Goal: Task Accomplishment & Management: Use online tool/utility

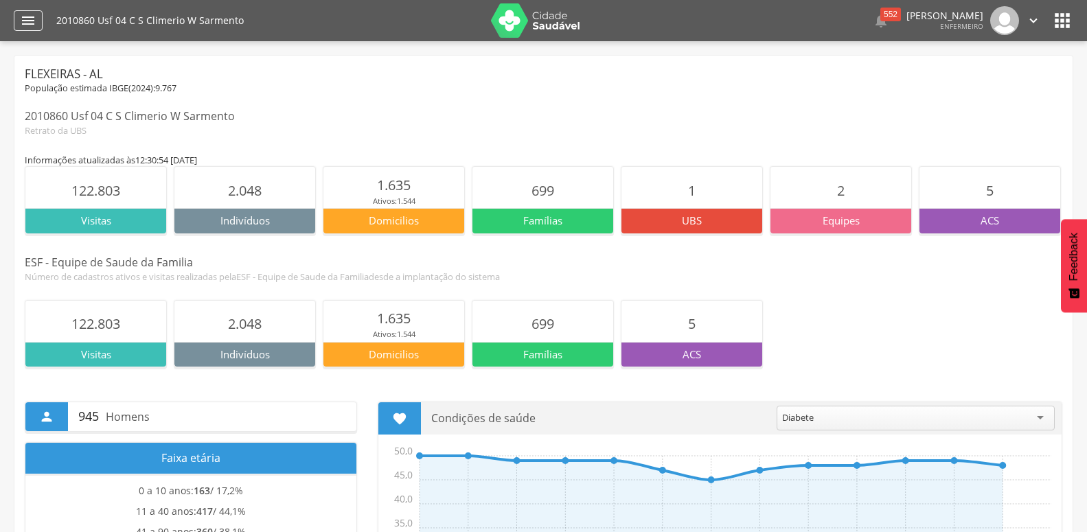
click at [26, 25] on icon "" at bounding box center [28, 20] width 16 height 16
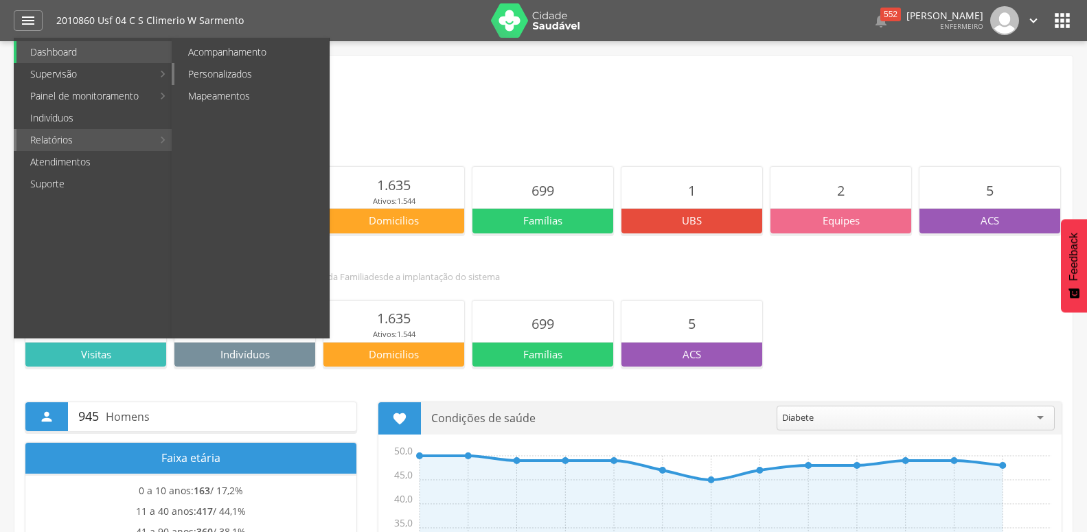
click at [242, 78] on link "Personalizados" at bounding box center [251, 74] width 154 height 22
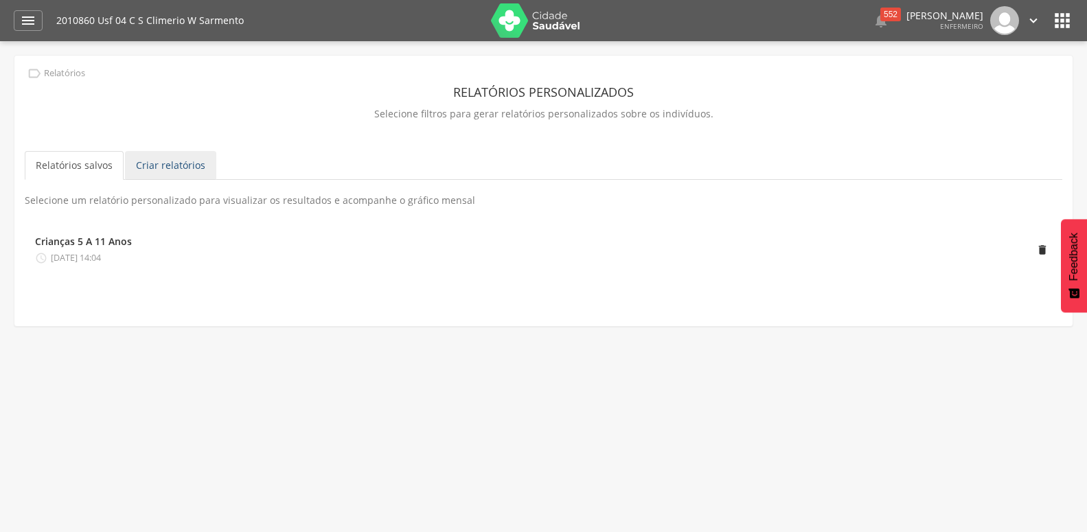
click at [157, 168] on link "Criar relatórios" at bounding box center [170, 165] width 91 height 29
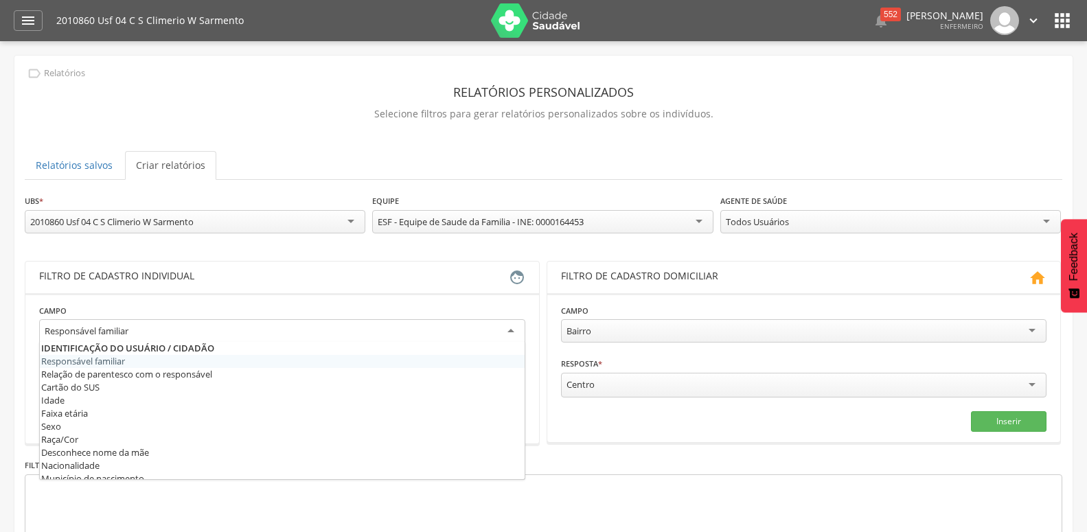
click at [185, 323] on div "Responsável familiar" at bounding box center [282, 331] width 486 height 25
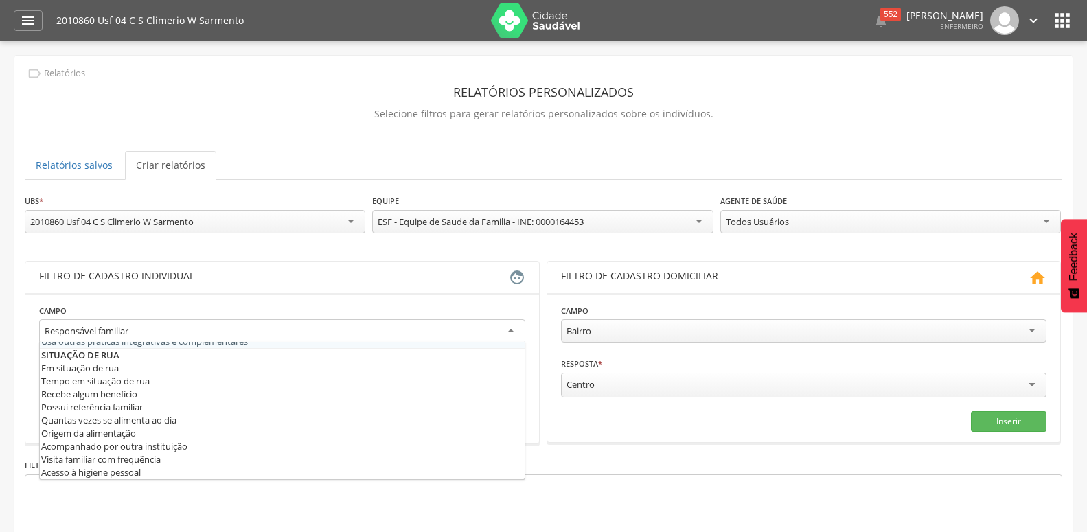
scroll to position [667, 0]
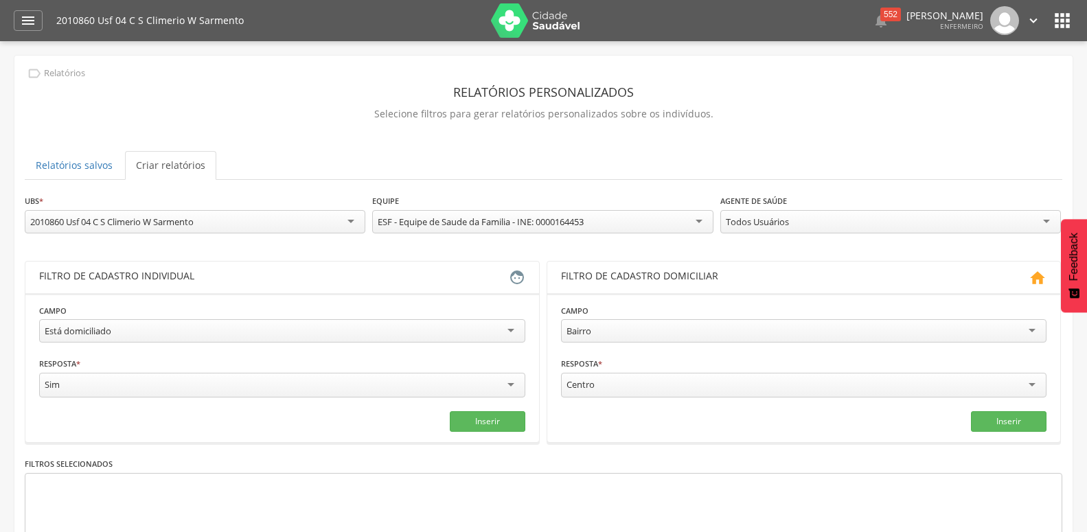
click at [849, 206] on div "**********" at bounding box center [890, 215] width 341 height 43
click at [847, 211] on div "Todos Usuários" at bounding box center [890, 221] width 341 height 23
click at [762, 282] on div "**********" at bounding box center [544, 402] width 1038 height 416
click at [490, 417] on button "Inserir" at bounding box center [488, 421] width 76 height 21
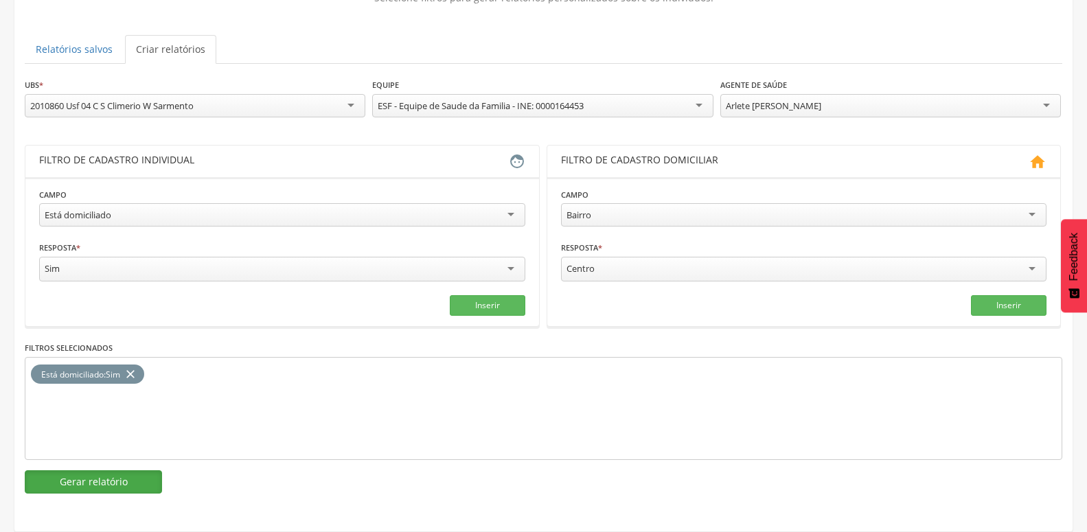
click at [59, 470] on button "Gerar relatório" at bounding box center [93, 481] width 137 height 23
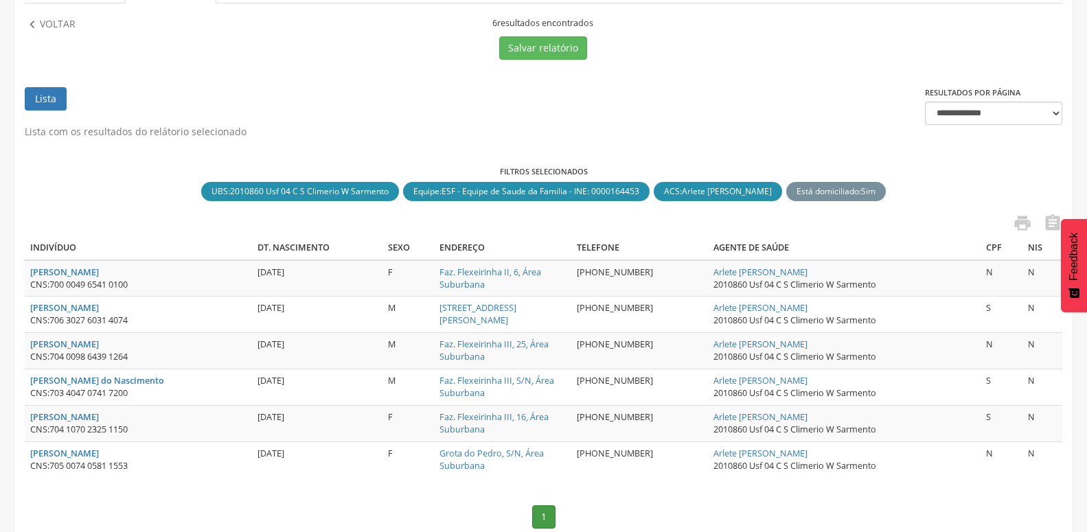
scroll to position [181, 0]
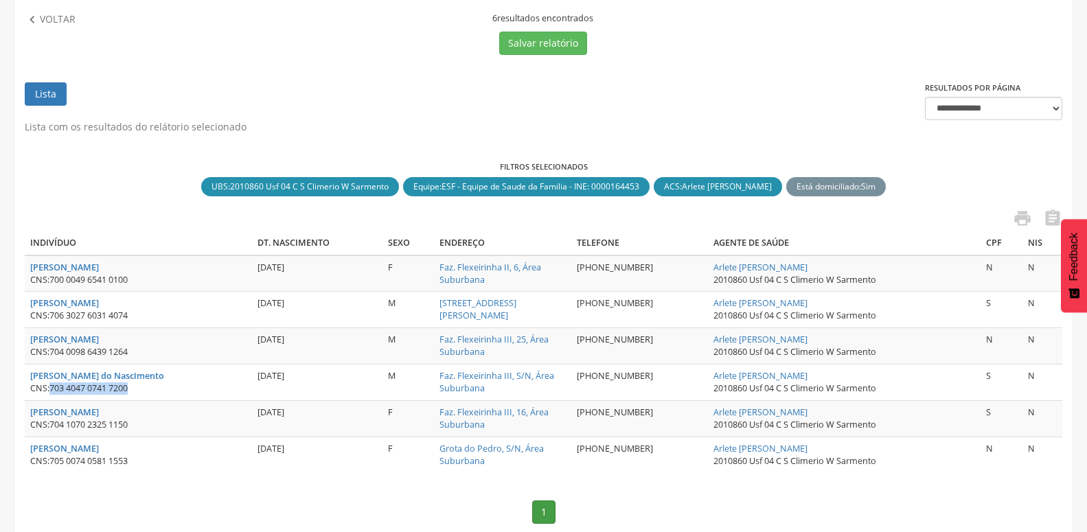
drag, startPoint x: 50, startPoint y: 391, endPoint x: 125, endPoint y: 386, distance: 75.0
click at [154, 387] on div "CNS: 703 4047 0741 7200" at bounding box center [138, 388] width 216 height 12
copy div "703 4047 0741 7200"
click at [139, 487] on div "Lista com os resultados do relátorio selecionado Filtros selecionados UBS : 201…" at bounding box center [544, 329] width 1038 height 418
drag, startPoint x: 50, startPoint y: 461, endPoint x: 161, endPoint y: 461, distance: 110.6
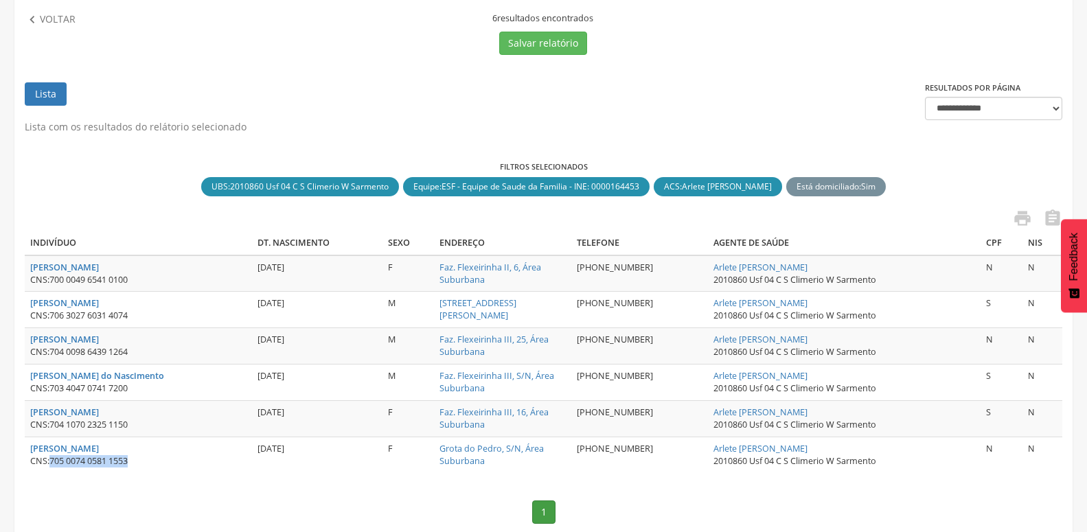
click at [161, 461] on div "CNS: 705 0074 0581 1553" at bounding box center [138, 461] width 216 height 12
copy div "705 0074 0581 1553"
click at [270, 500] on nav "1" at bounding box center [544, 512] width 1038 height 51
click at [36, 29] on div " Voltar" at bounding box center [152, 33] width 254 height 43
click at [39, 19] on icon "" at bounding box center [32, 19] width 15 height 15
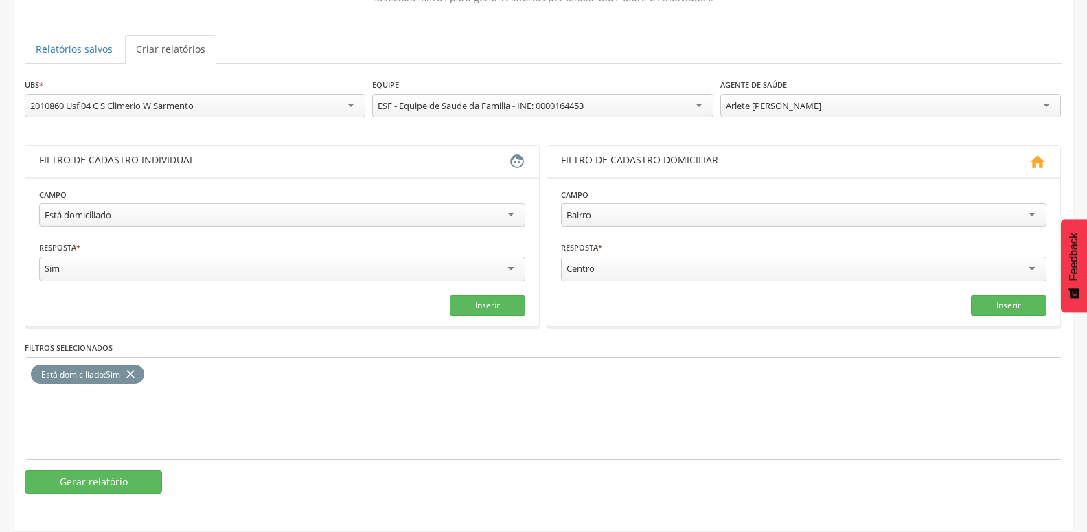
scroll to position [128, 0]
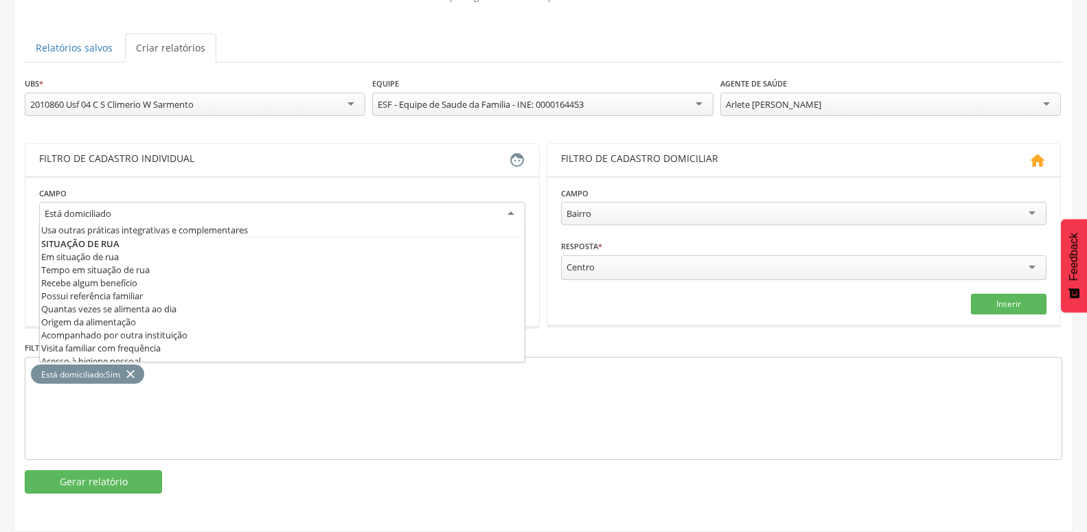
click at [84, 211] on div "Está domiciliado" at bounding box center [282, 214] width 486 height 25
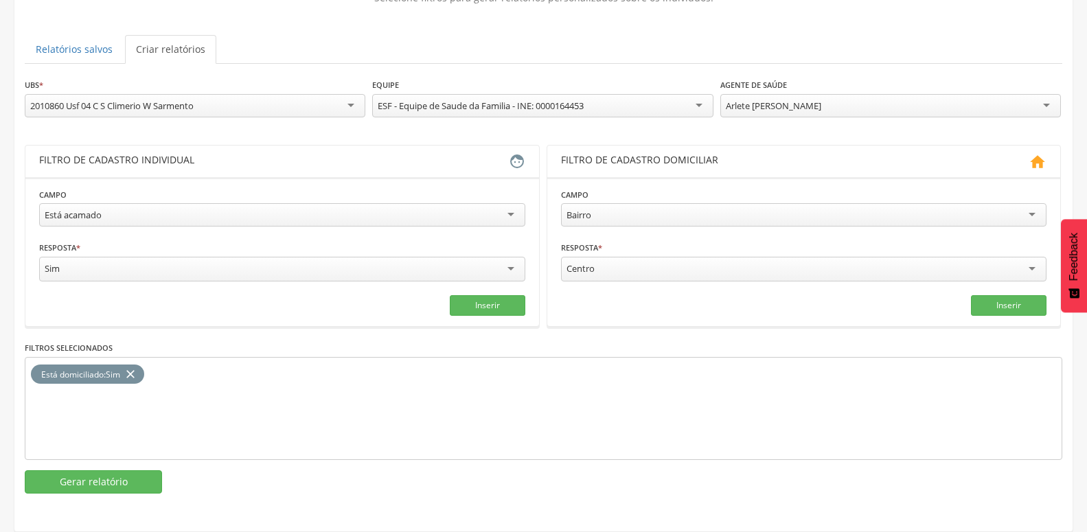
click at [128, 365] on icon "close" at bounding box center [131, 375] width 14 height 20
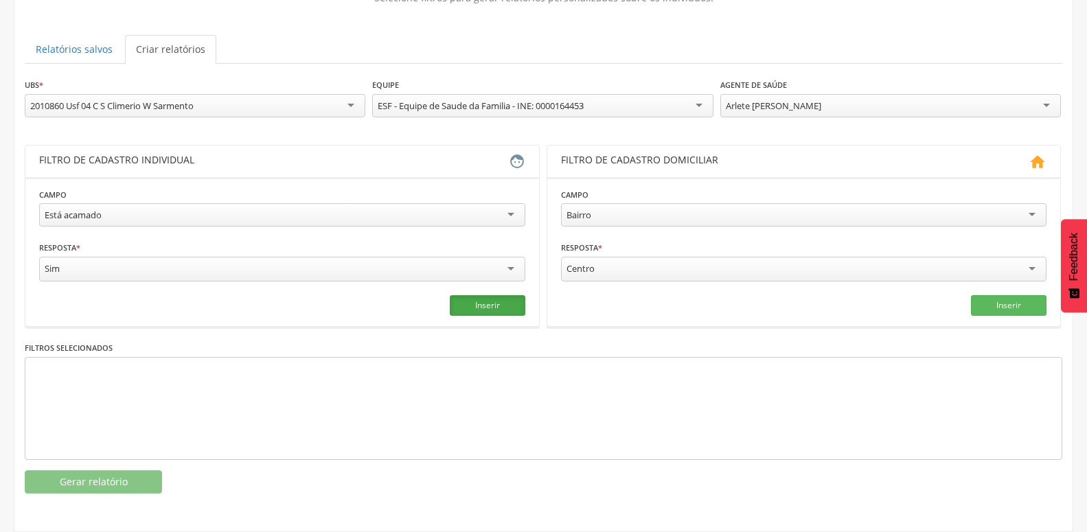
click at [483, 301] on button "Inserir" at bounding box center [488, 305] width 76 height 21
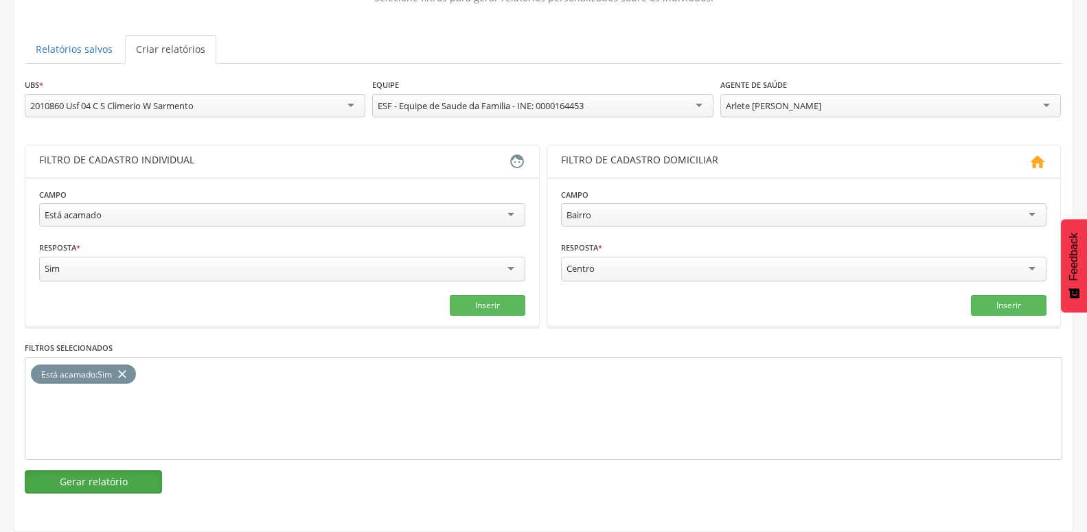
click at [60, 470] on button "Gerar relatório" at bounding box center [93, 481] width 137 height 23
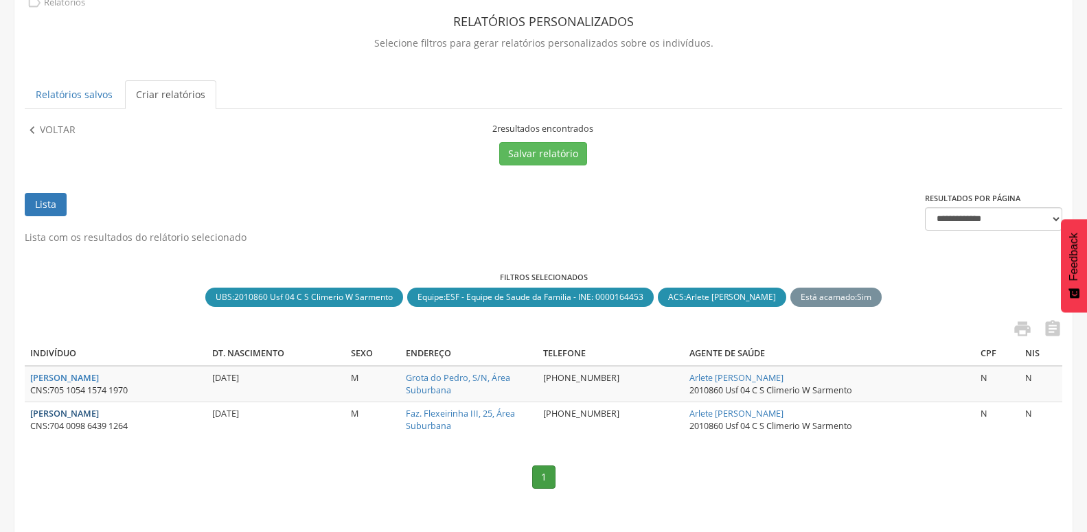
scroll to position [93, 0]
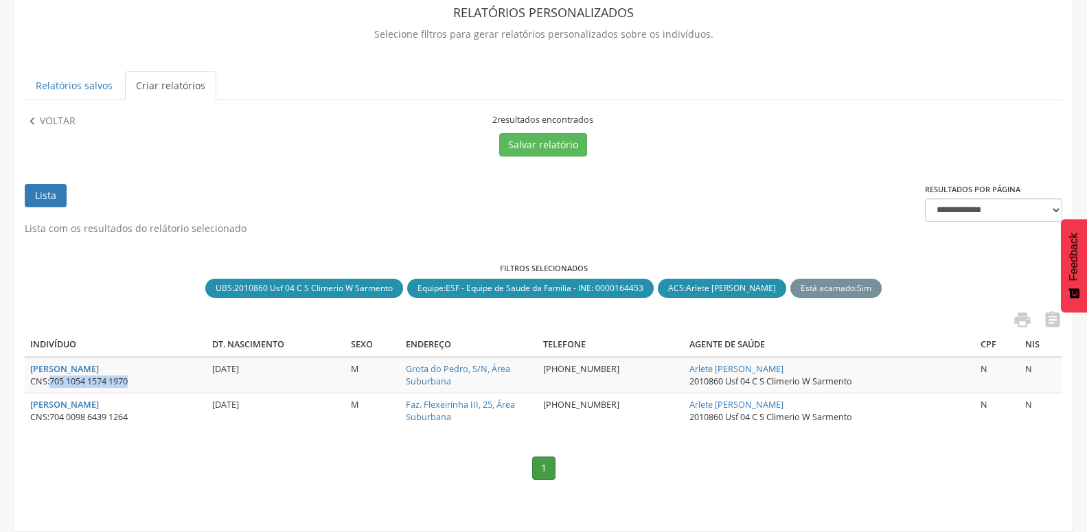
drag, startPoint x: 52, startPoint y: 368, endPoint x: 135, endPoint y: 365, distance: 83.1
click at [135, 376] on div "CNS: 705 1054 1574 1970" at bounding box center [115, 382] width 171 height 12
copy span "705 1054 1574 1970"
click at [183, 163] on div "**********" at bounding box center [544, 304] width 1038 height 380
click at [62, 114] on p "Voltar" at bounding box center [58, 121] width 36 height 15
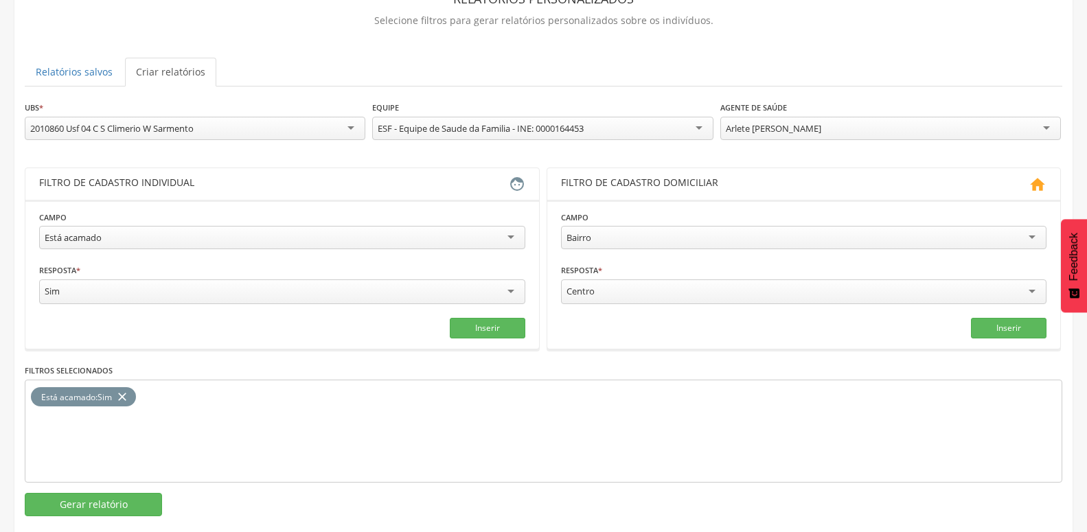
scroll to position [0, 0]
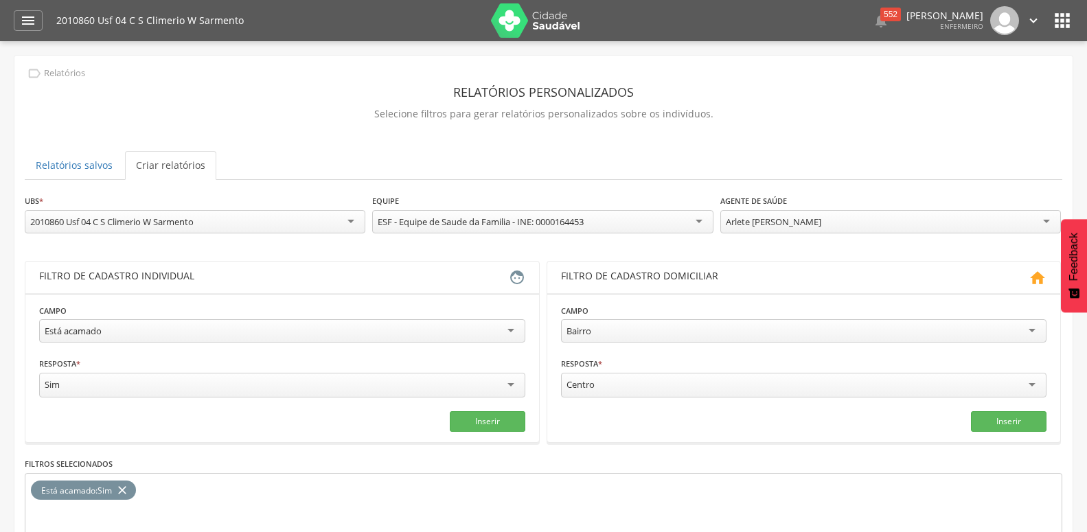
click at [1053, 21] on icon "" at bounding box center [1062, 21] width 22 height 22
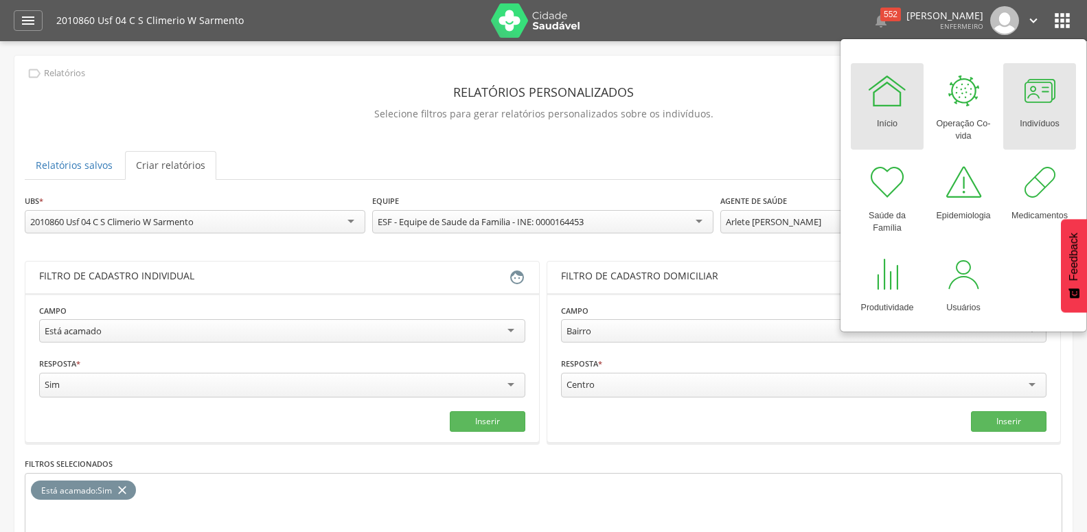
click at [1031, 99] on div at bounding box center [1039, 90] width 41 height 41
